Goal: Task Accomplishment & Management: Manage account settings

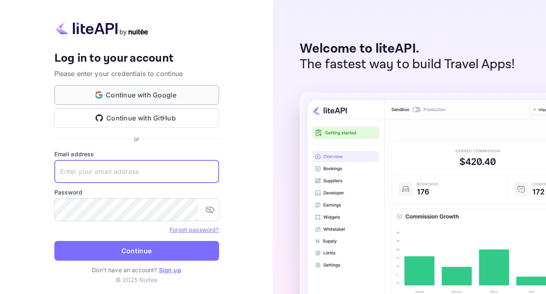
click at [131, 97] on button "Continue with Google" at bounding box center [136, 95] width 165 height 20
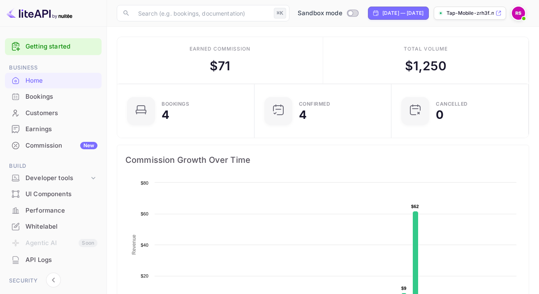
scroll to position [384, 0]
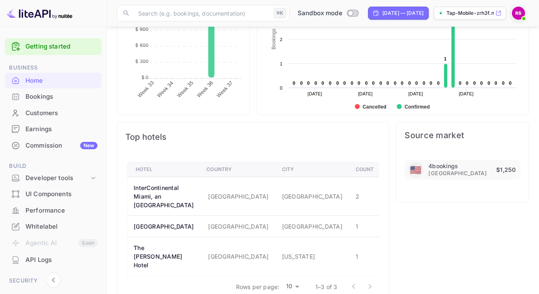
click at [38, 228] on div "Whitelabel" at bounding box center [62, 226] width 72 height 9
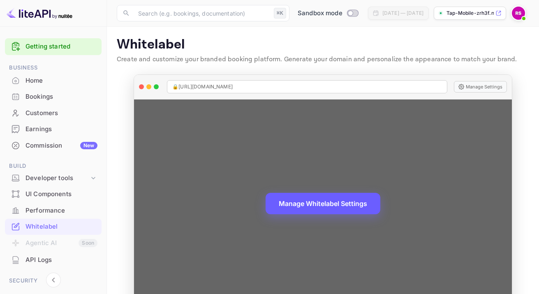
click at [343, 207] on button "Manage Whitelabel Settings" at bounding box center [323, 203] width 115 height 21
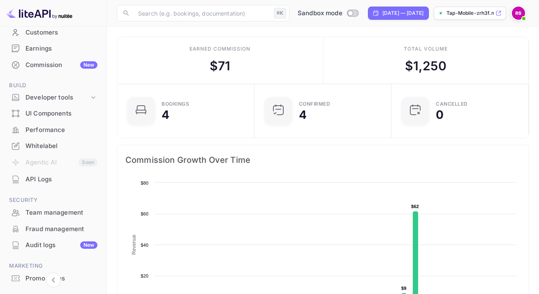
scroll to position [119, 0]
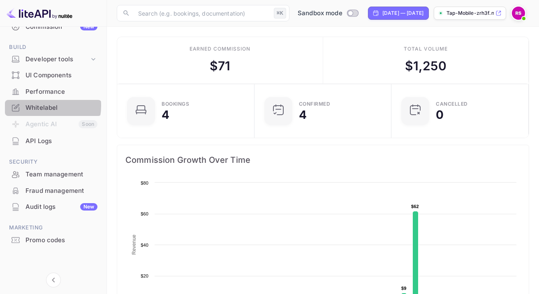
click at [40, 106] on div "Whitelabel" at bounding box center [62, 107] width 72 height 9
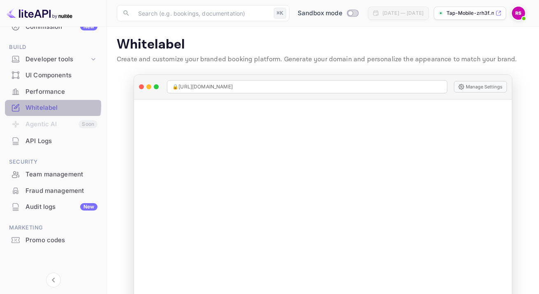
click at [40, 106] on div "Whitelabel" at bounding box center [62, 107] width 72 height 9
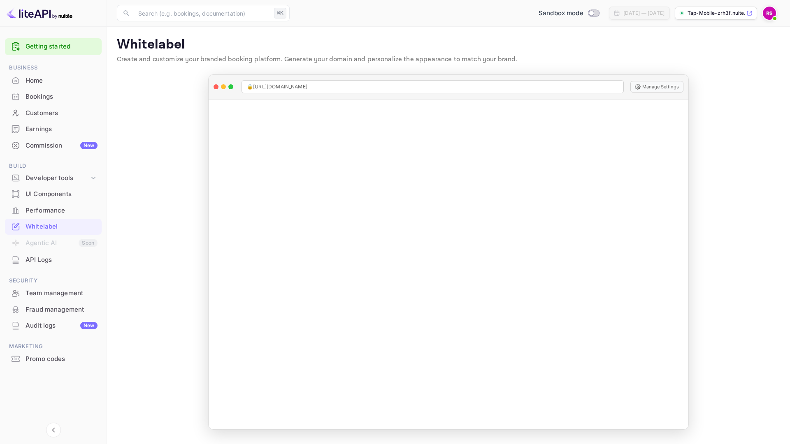
click at [37, 144] on div "Commission New" at bounding box center [62, 145] width 72 height 9
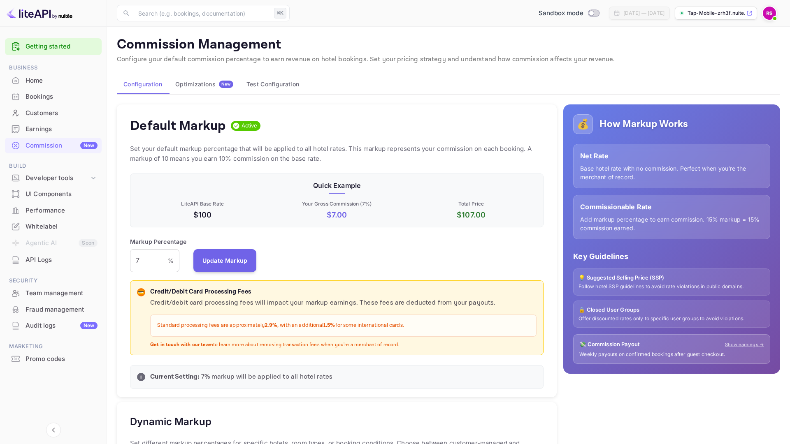
scroll to position [7, 7]
click at [265, 85] on button "Test Configuration" at bounding box center [273, 84] width 66 height 20
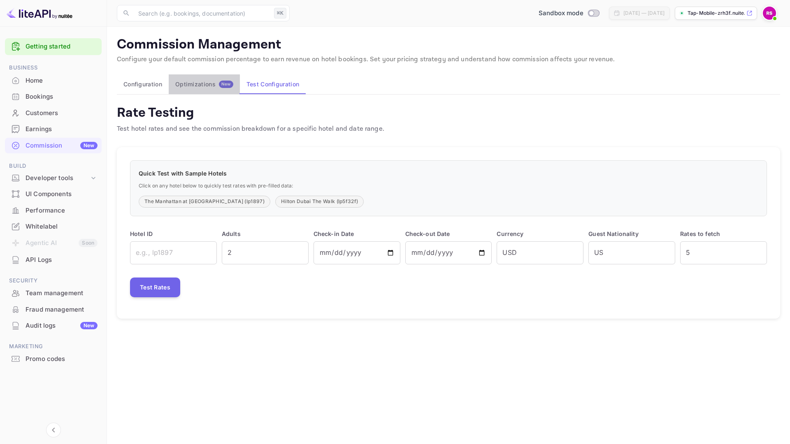
click at [214, 86] on div "Optimizations New" at bounding box center [204, 84] width 58 height 7
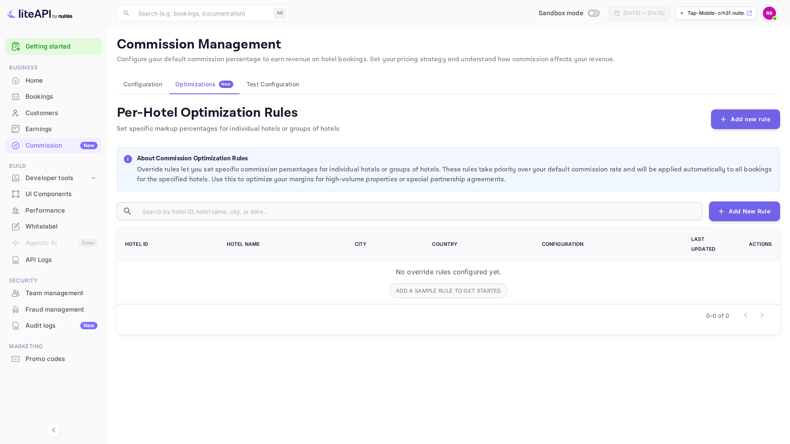
click at [39, 230] on div "Whitelabel" at bounding box center [62, 226] width 72 height 9
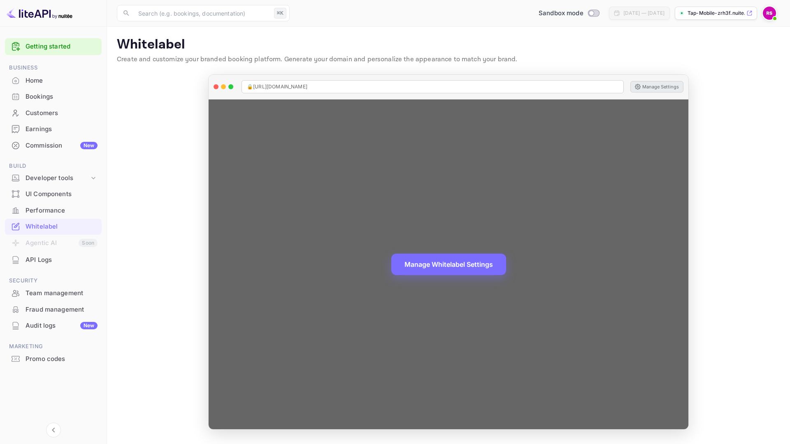
click at [539, 89] on button "Manage Settings" at bounding box center [656, 87] width 53 height 12
click at [664, 87] on button "Manage Settings" at bounding box center [656, 87] width 53 height 12
click at [662, 84] on button "Manage Settings" at bounding box center [656, 87] width 53 height 12
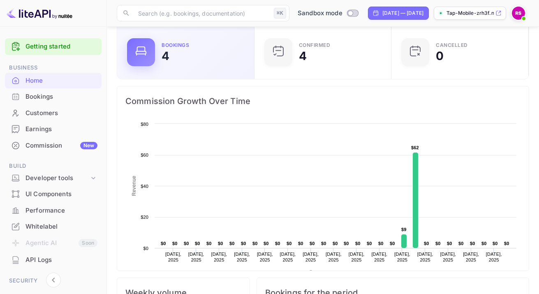
scroll to position [135, 0]
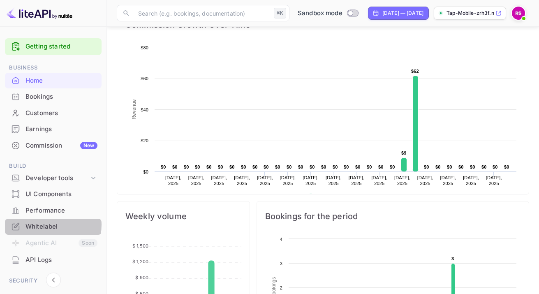
click at [45, 225] on div "Whitelabel" at bounding box center [62, 226] width 72 height 9
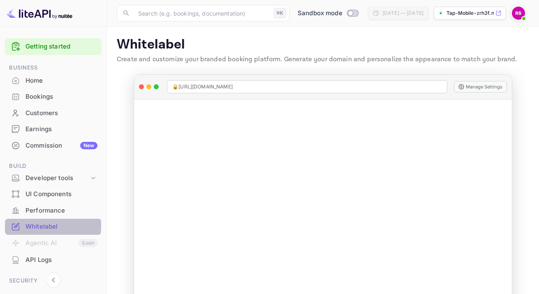
click at [32, 226] on div "Whitelabel" at bounding box center [62, 226] width 72 height 9
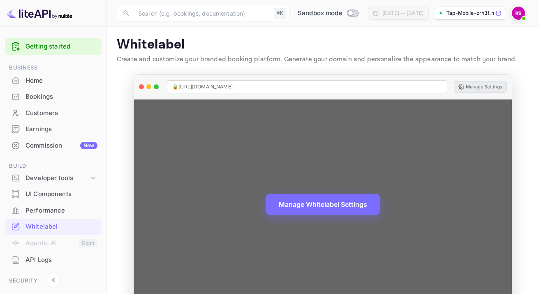
click at [482, 88] on button "Manage Settings" at bounding box center [480, 87] width 53 height 12
